Goal: Obtain resource: Obtain resource

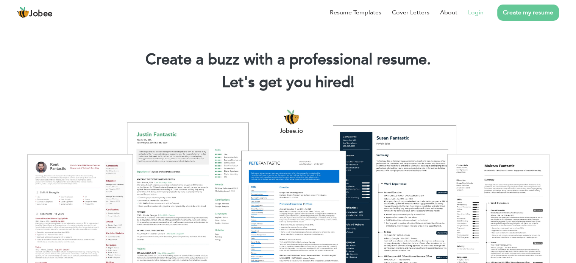
click at [475, 13] on link "Login" at bounding box center [476, 12] width 16 height 9
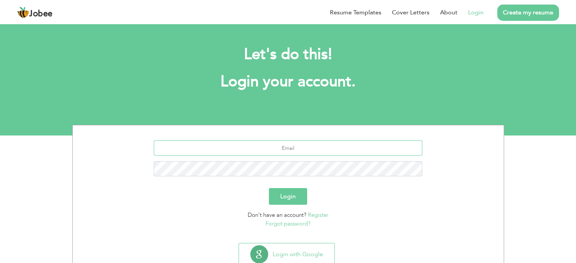
click at [289, 153] on input "text" at bounding box center [288, 147] width 268 height 15
type input "daniyalmazhar2029@gmail.com"
click at [285, 198] on button "Login" at bounding box center [288, 196] width 38 height 17
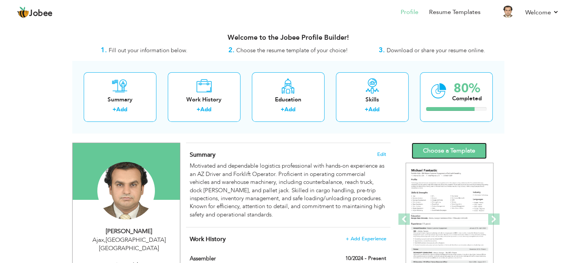
click at [432, 150] on link "Choose a Template" at bounding box center [448, 151] width 75 height 16
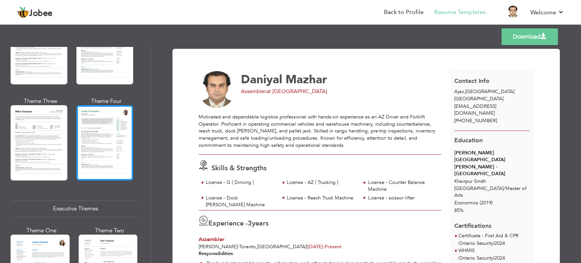
scroll to position [530, 0]
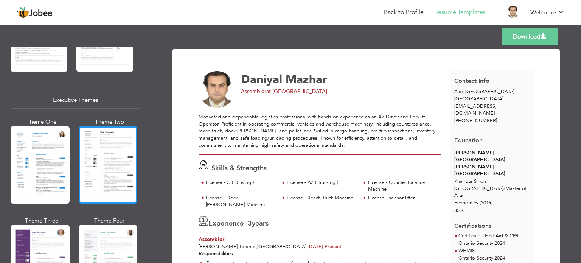
click at [90, 154] on div at bounding box center [108, 165] width 59 height 78
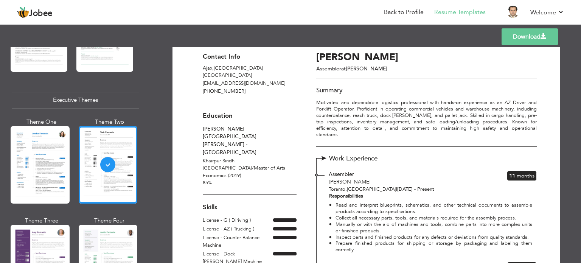
scroll to position [0, 0]
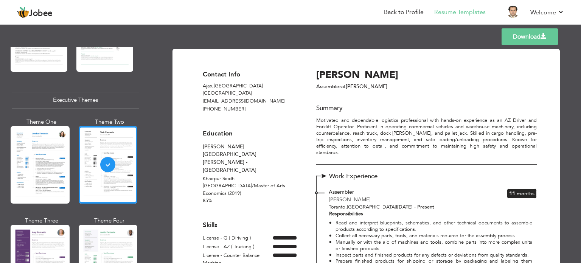
click at [519, 36] on link "Download" at bounding box center [530, 36] width 56 height 17
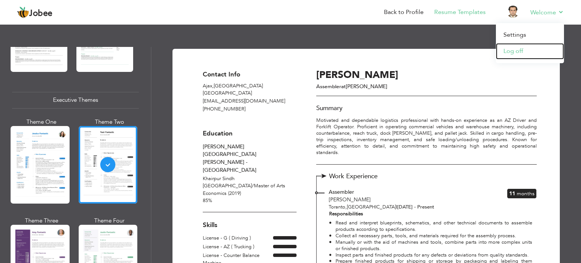
click at [517, 47] on link "Log off" at bounding box center [530, 51] width 68 height 16
